Goal: Use online tool/utility: Utilize a website feature to perform a specific function

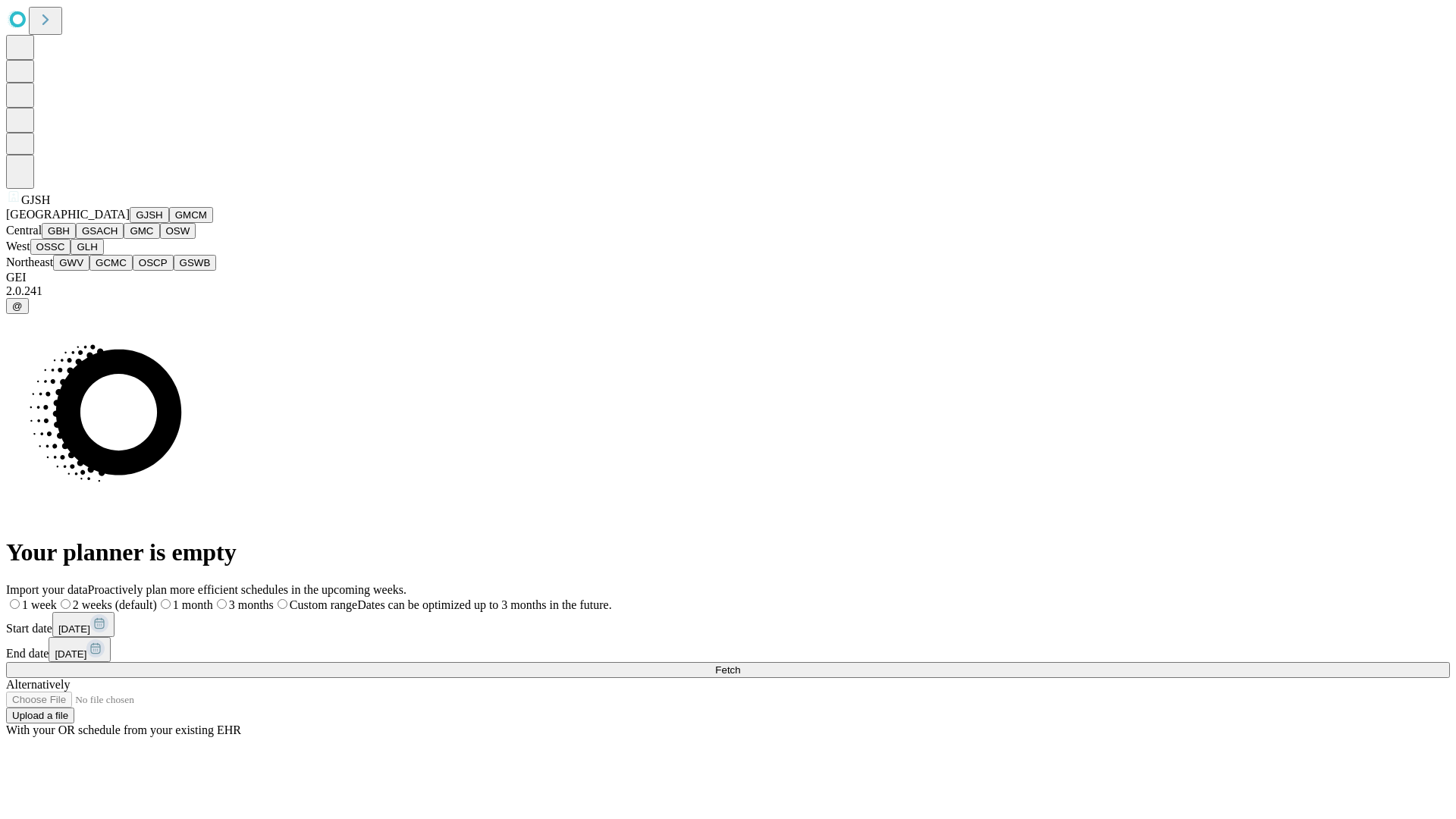
click at [130, 223] on button "GJSH" at bounding box center [149, 215] width 40 height 16
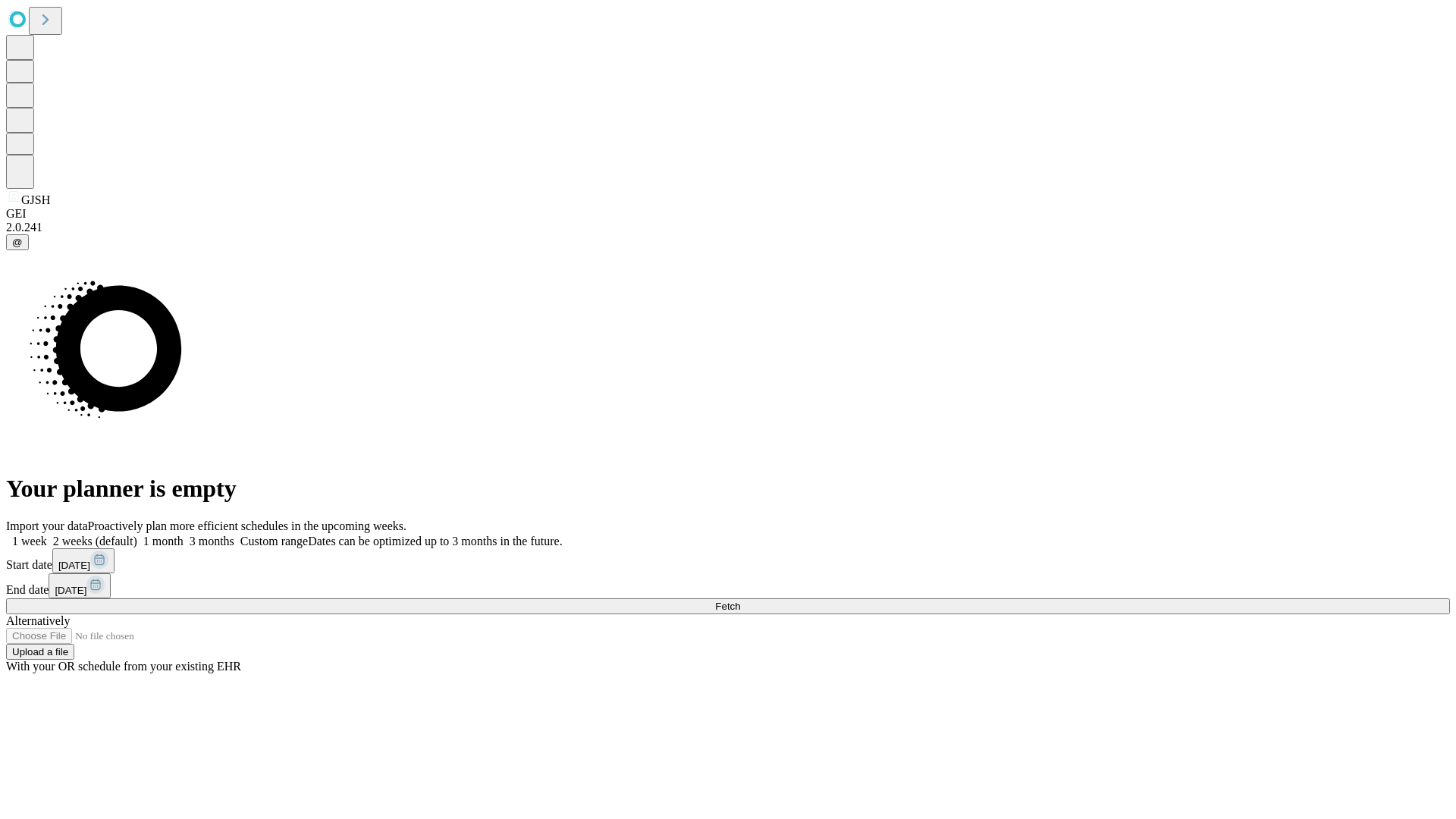
click at [137, 534] on label "2 weeks (default)" at bounding box center [92, 541] width 90 height 13
click at [740, 601] on span "Fetch" at bounding box center [727, 606] width 25 height 11
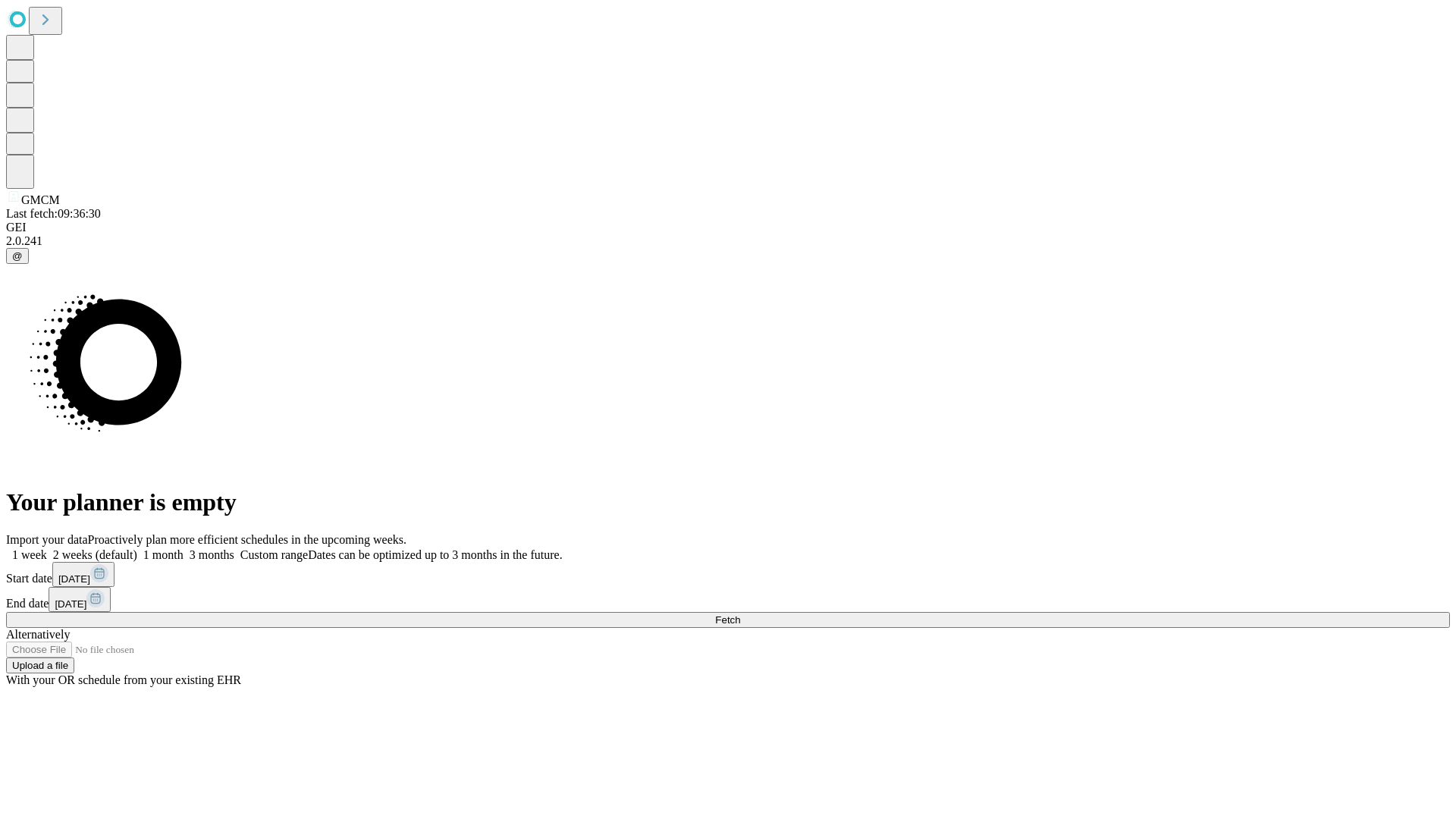
click at [137, 548] on label "2 weeks (default)" at bounding box center [92, 555] width 90 height 13
click at [740, 614] on span "Fetch" at bounding box center [727, 620] width 25 height 11
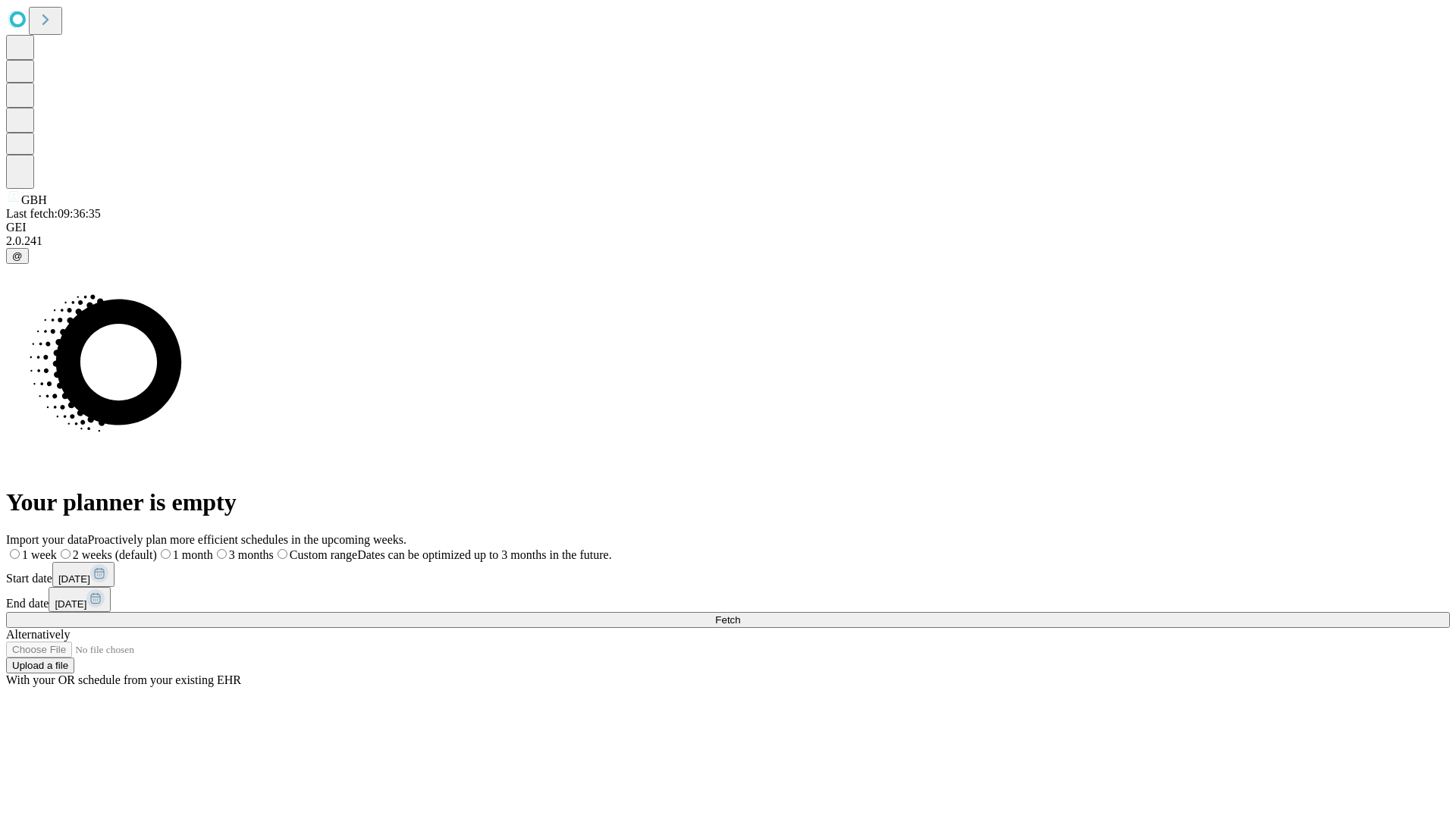
click at [157, 548] on label "2 weeks (default)" at bounding box center [107, 555] width 100 height 13
click at [740, 614] on span "Fetch" at bounding box center [727, 620] width 25 height 11
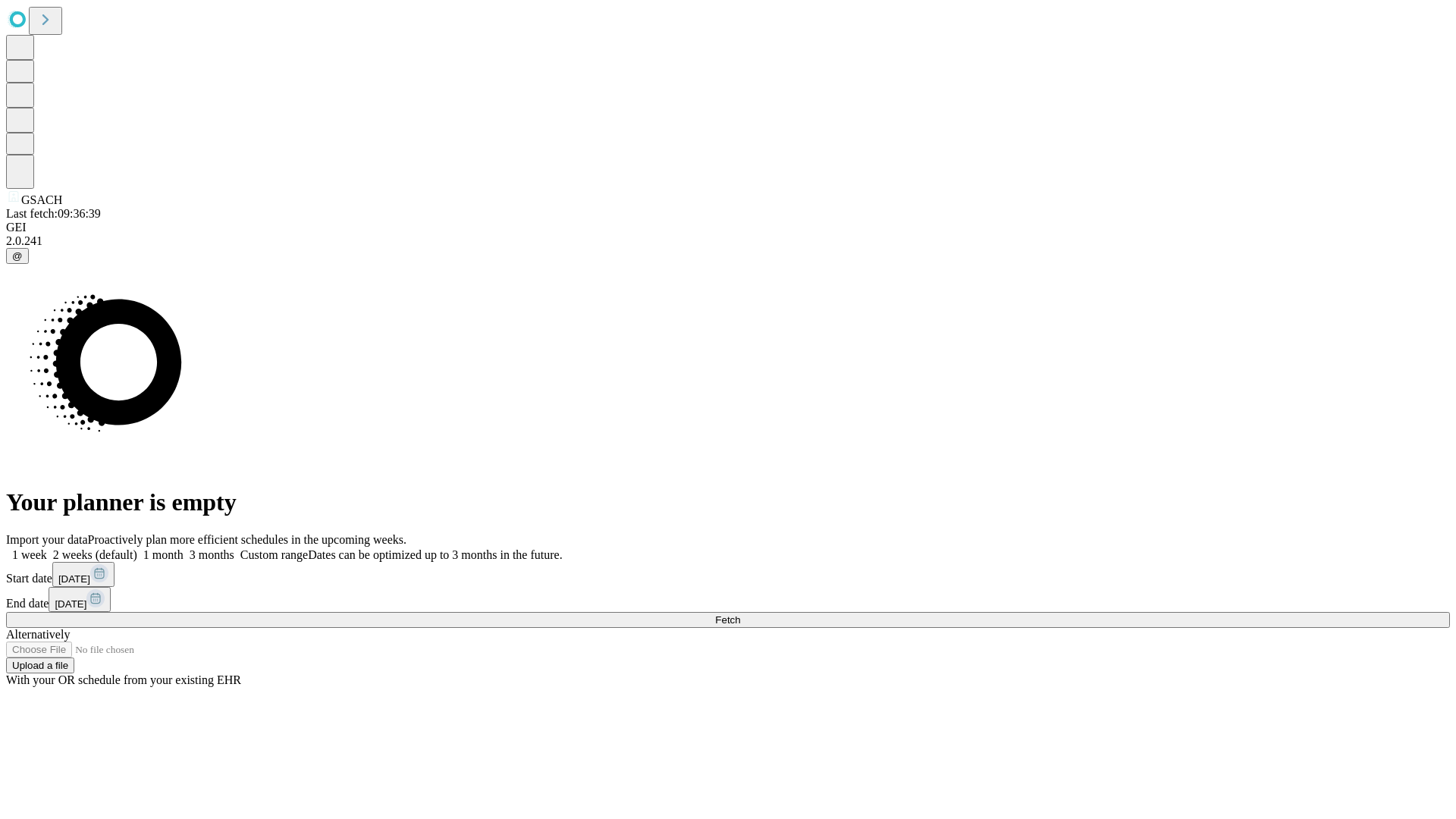
click at [740, 614] on span "Fetch" at bounding box center [727, 620] width 25 height 11
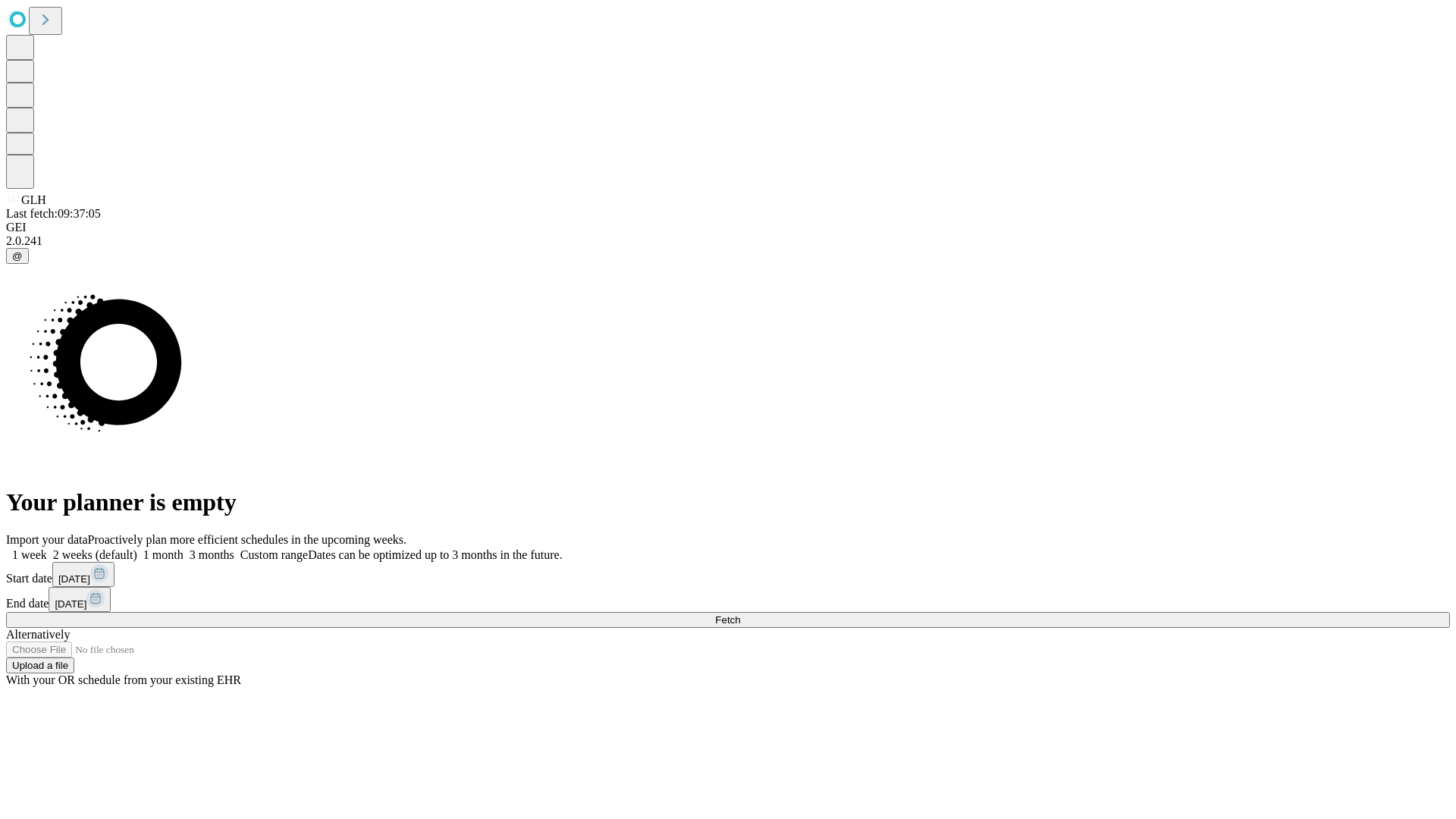
click at [137, 548] on label "2 weeks (default)" at bounding box center [92, 555] width 90 height 13
click at [740, 614] on span "Fetch" at bounding box center [727, 620] width 25 height 11
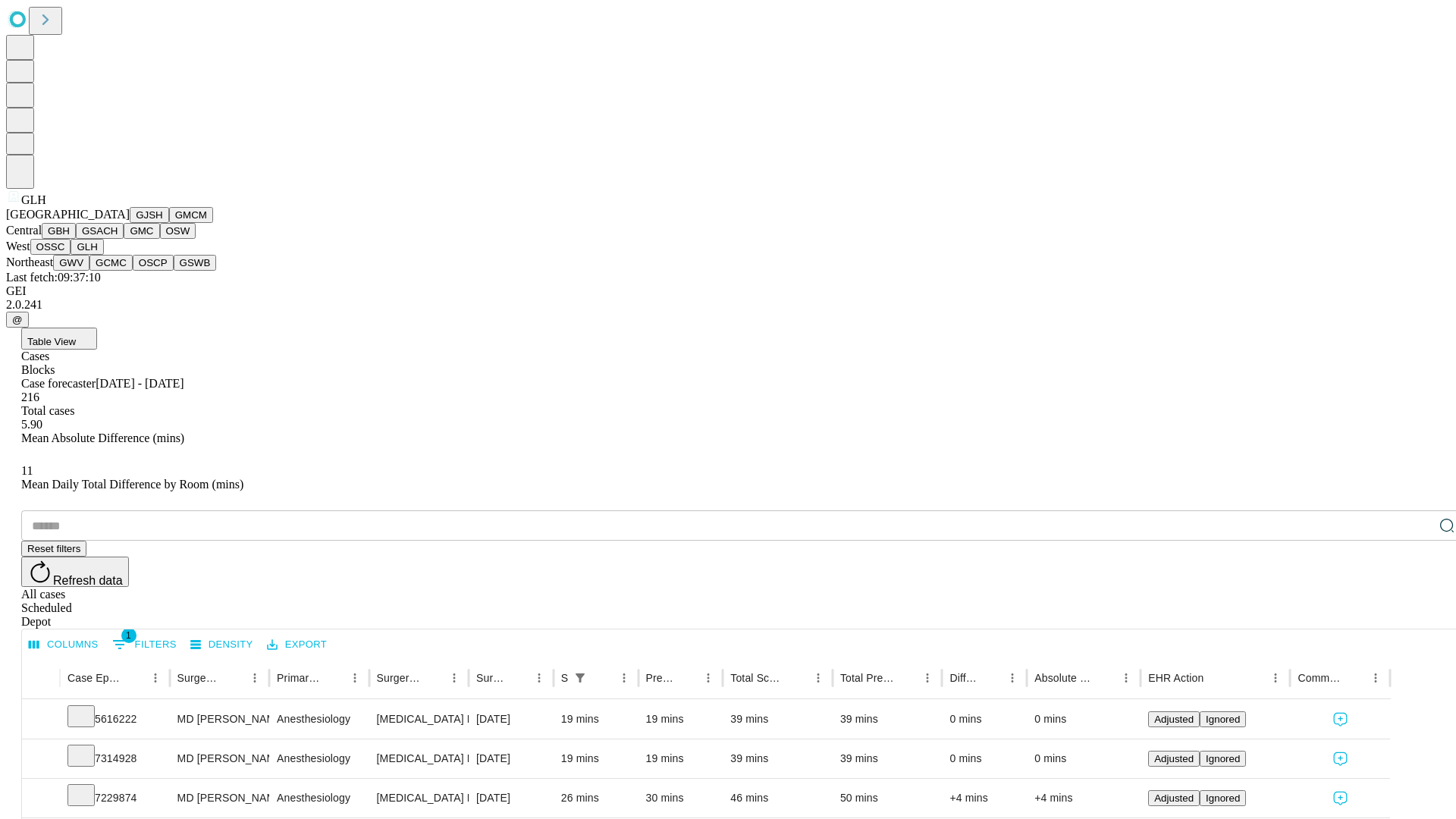
click at [89, 271] on button "GWV" at bounding box center [72, 263] width 37 height 16
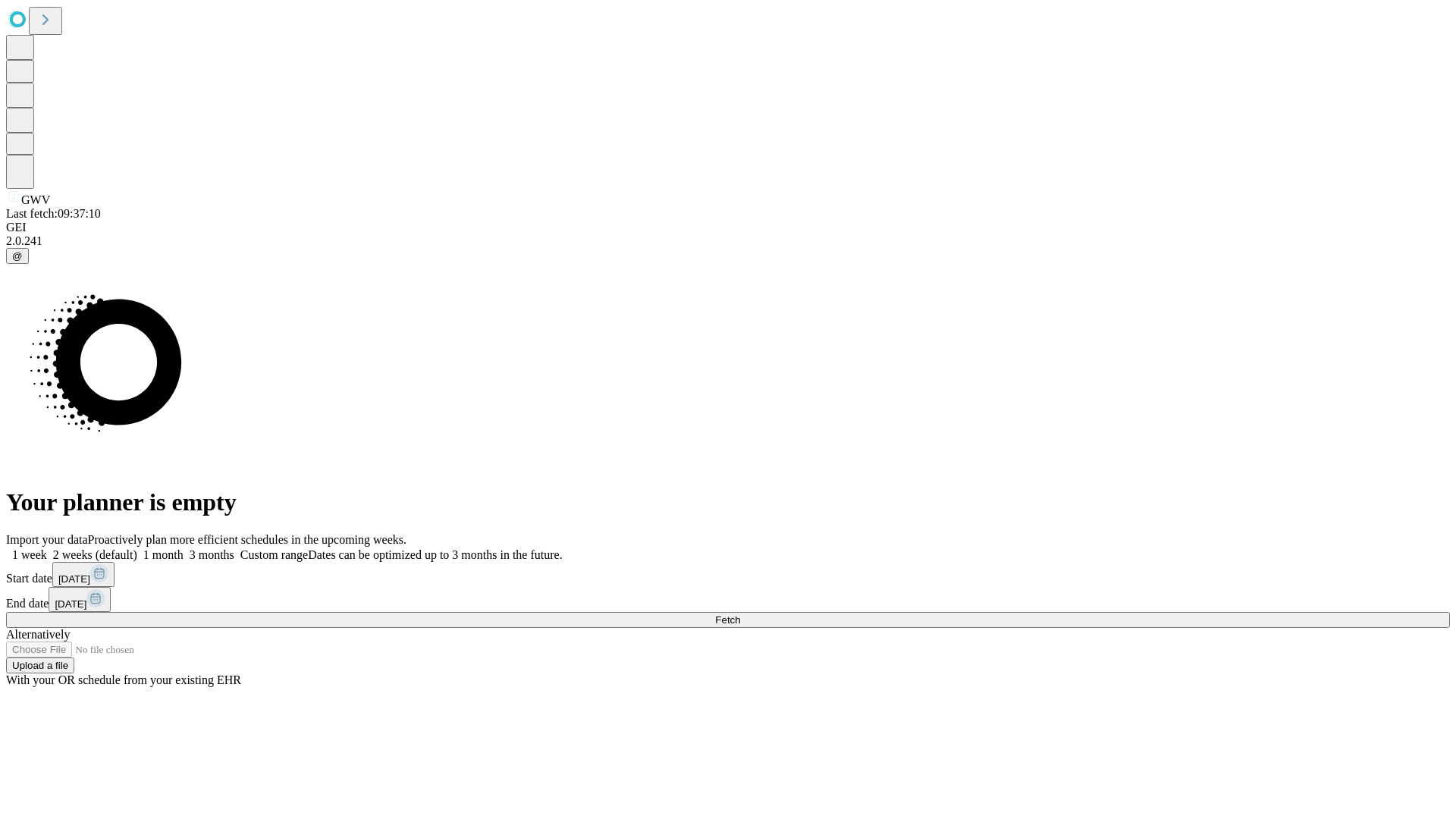
click at [137, 548] on label "2 weeks (default)" at bounding box center [92, 555] width 90 height 13
click at [740, 614] on span "Fetch" at bounding box center [727, 620] width 25 height 11
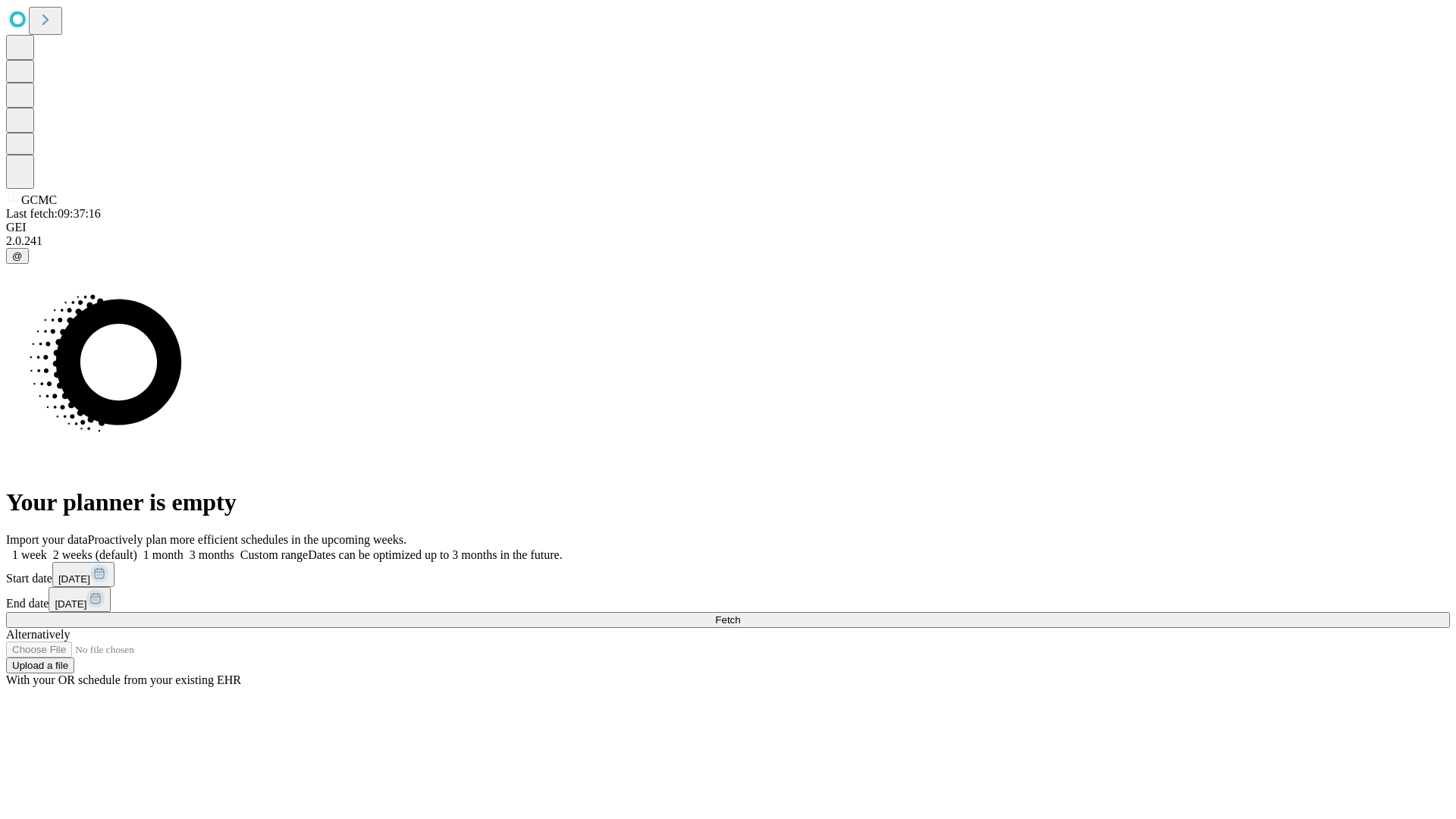
click at [137, 548] on label "2 weeks (default)" at bounding box center [92, 555] width 90 height 13
click at [740, 614] on span "Fetch" at bounding box center [727, 620] width 25 height 11
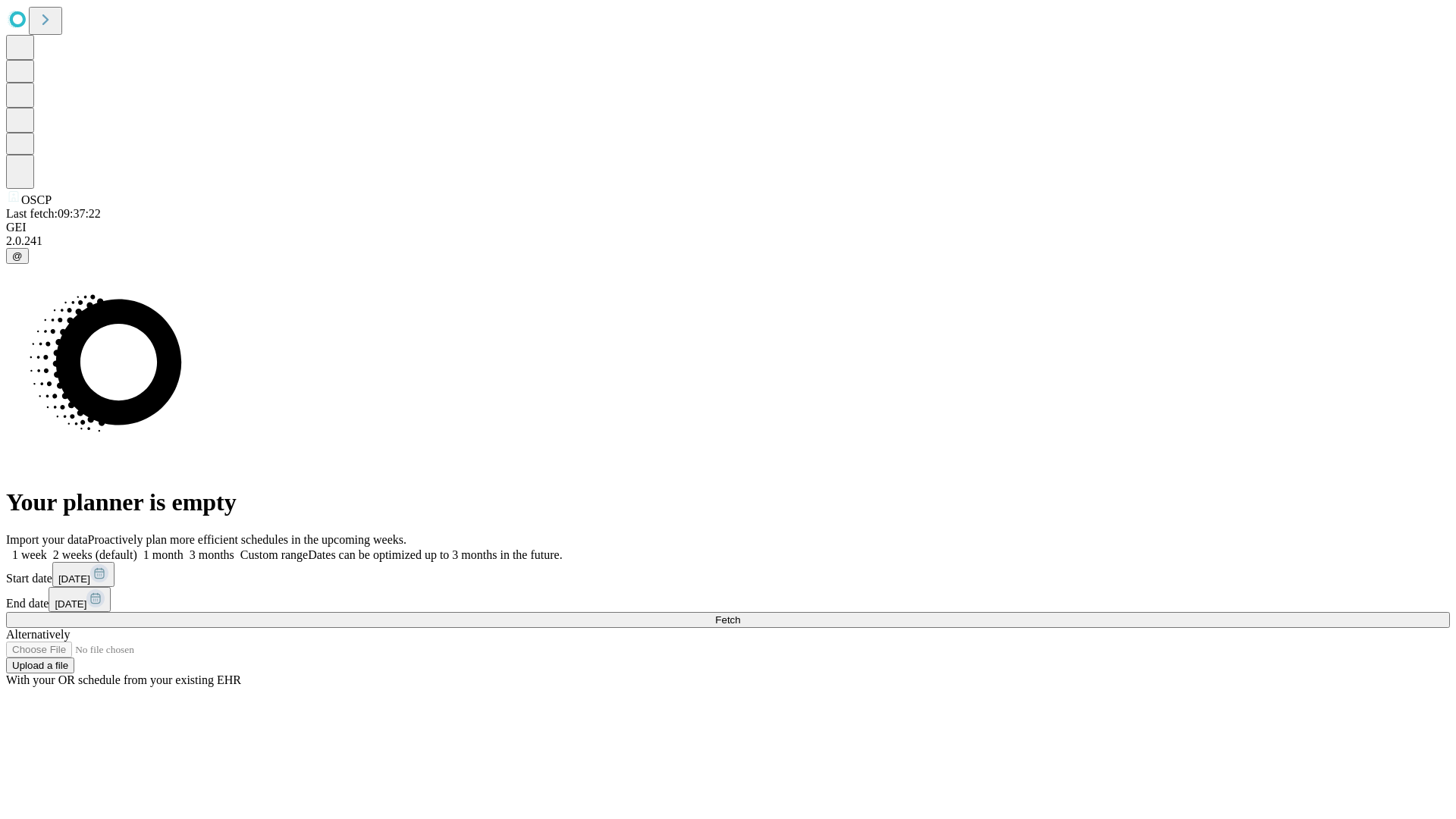
click at [137, 548] on label "2 weeks (default)" at bounding box center [92, 555] width 90 height 13
click at [740, 614] on span "Fetch" at bounding box center [727, 620] width 25 height 11
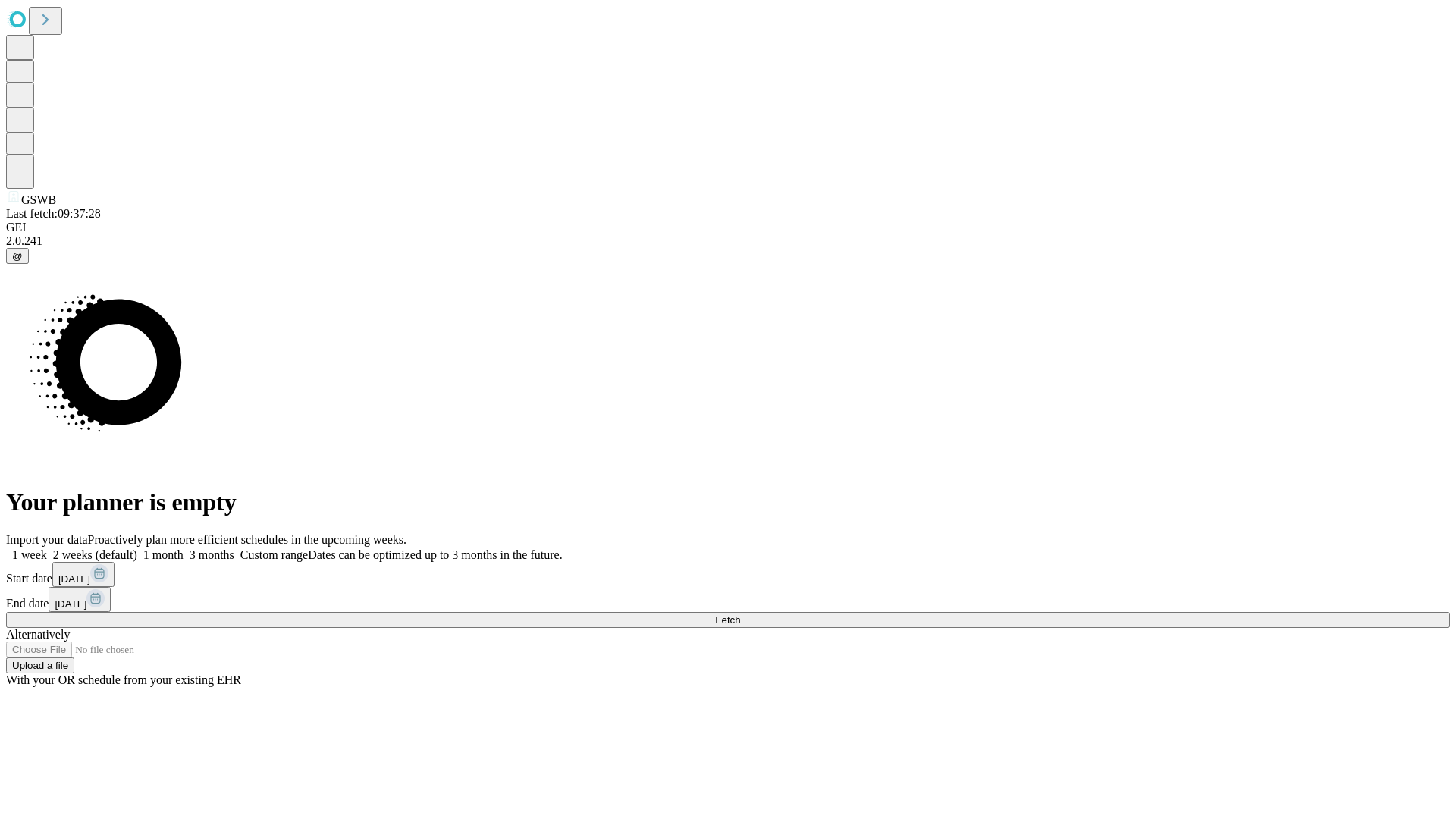
click at [137, 548] on label "2 weeks (default)" at bounding box center [92, 555] width 90 height 13
click at [740, 614] on span "Fetch" at bounding box center [727, 620] width 25 height 11
